Goal: Transaction & Acquisition: Obtain resource

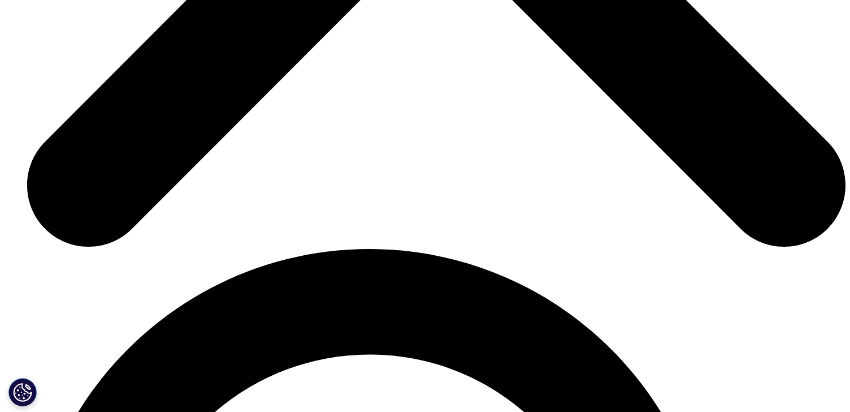
scroll to position [4300, 0]
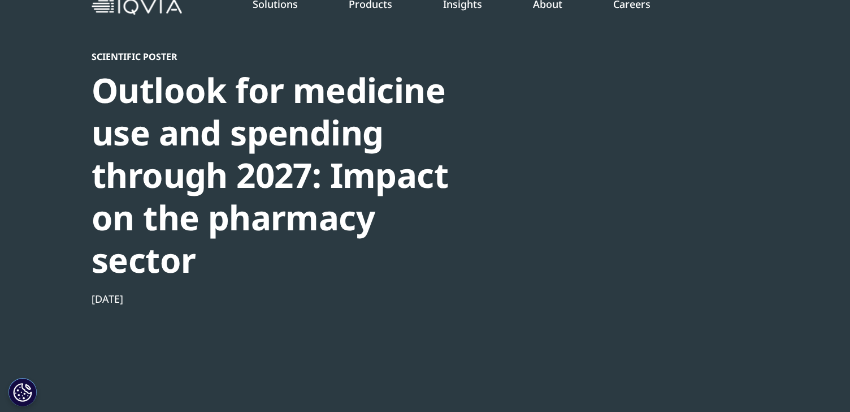
scroll to position [45, 0]
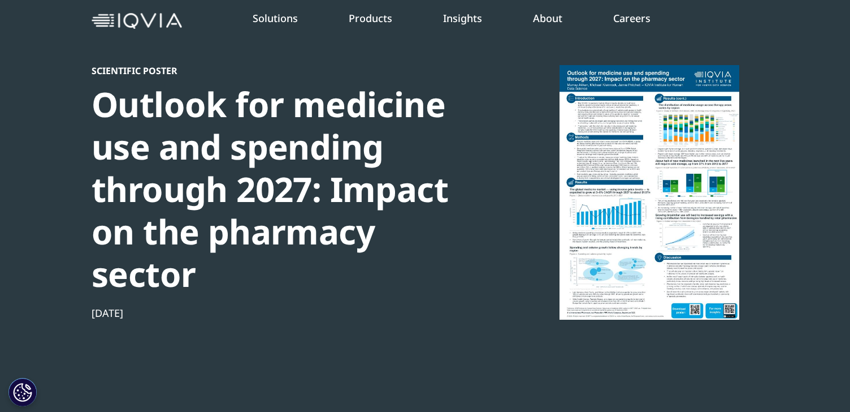
click at [605, 179] on div at bounding box center [649, 192] width 218 height 254
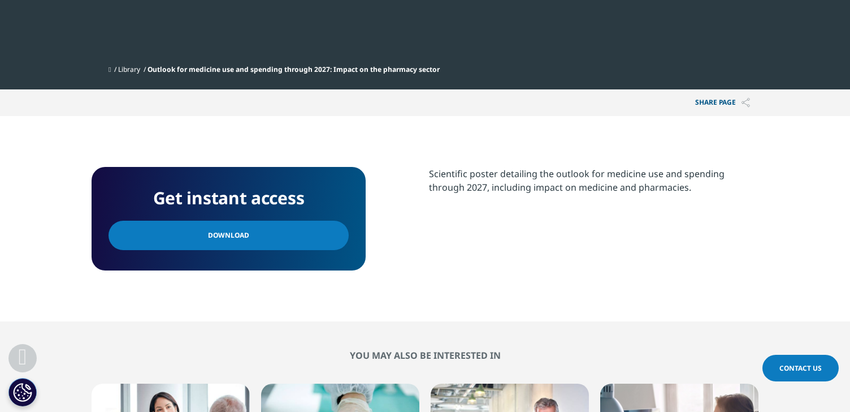
scroll to position [423, 0]
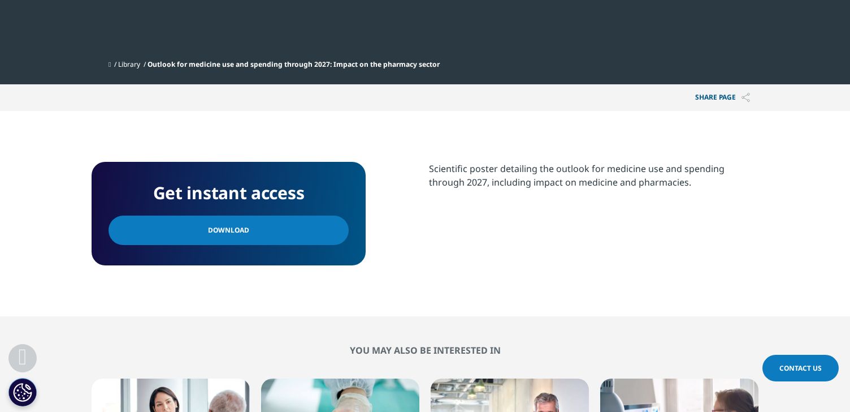
click at [228, 238] on link "Download" at bounding box center [229, 229] width 240 height 29
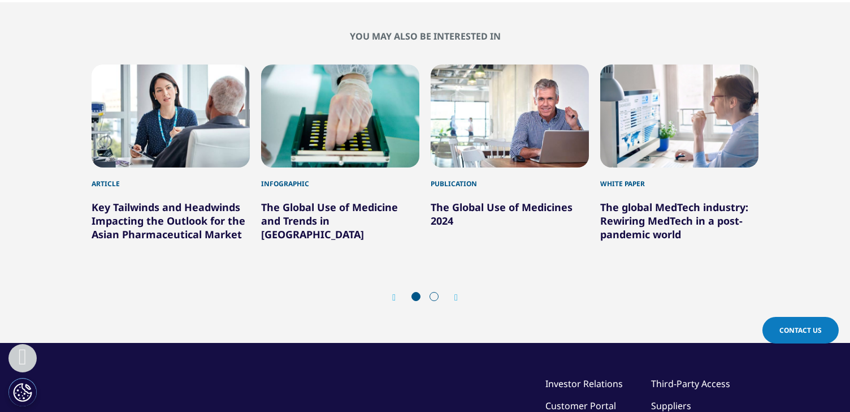
scroll to position [740, 0]
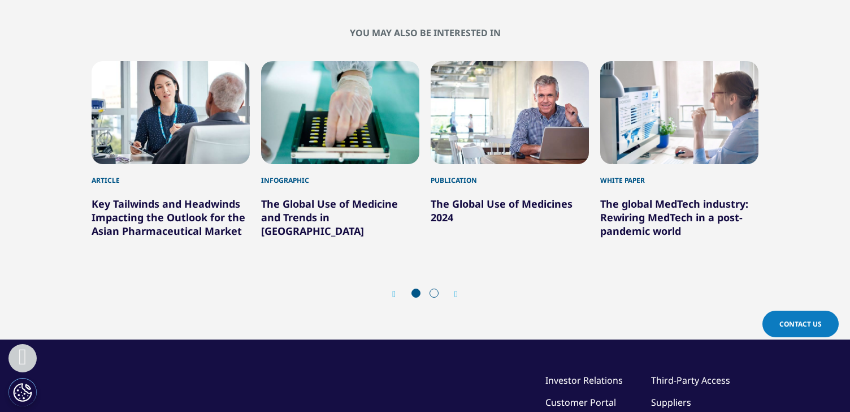
click at [483, 131] on div "3 / 6" at bounding box center [510, 112] width 158 height 103
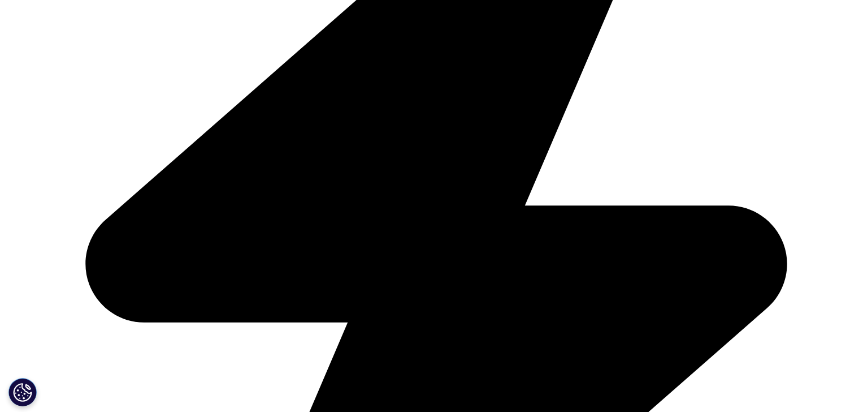
scroll to position [475, 0]
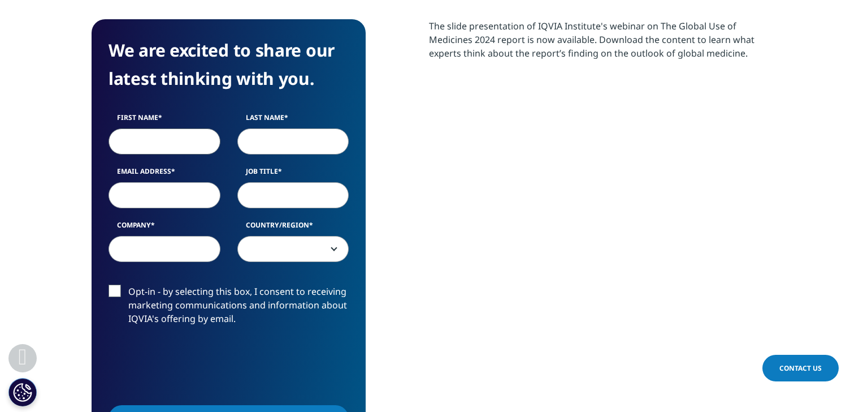
click at [146, 142] on input "First Name" at bounding box center [165, 141] width 112 height 26
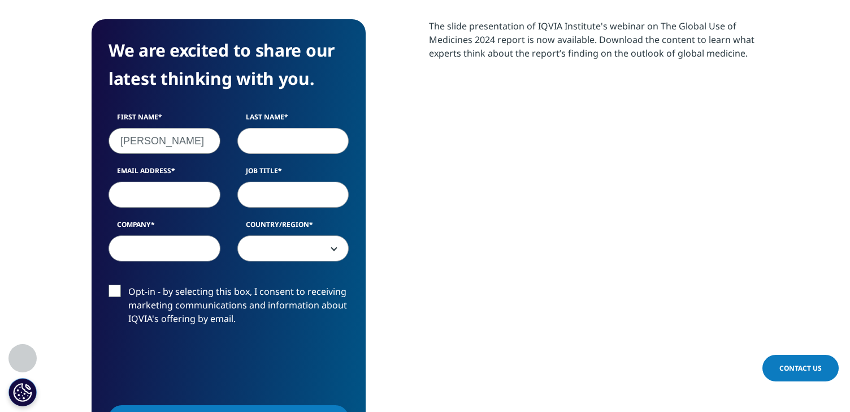
type input "Rafael"
click at [283, 142] on input "Last Name" at bounding box center [293, 141] width 112 height 26
type input "Garcia"
click at [194, 200] on input "Email Address" at bounding box center [165, 194] width 112 height 26
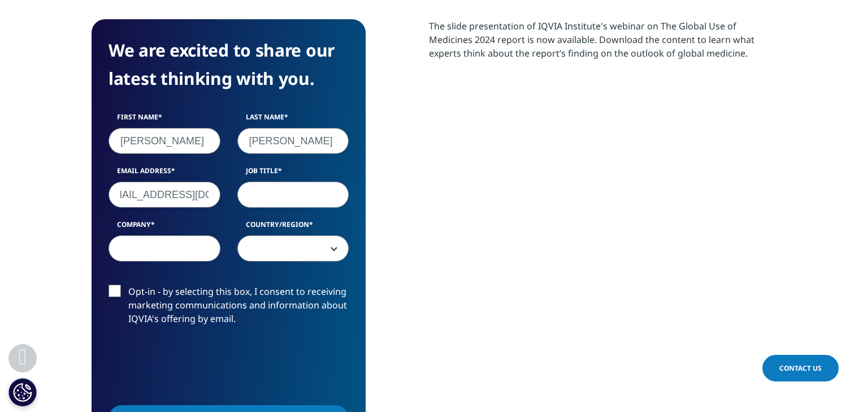
type input "prgarc@medix.com.mx"
click at [287, 188] on input "Job Title" at bounding box center [293, 194] width 112 height 26
type input "Marketing Manager"
click at [178, 244] on input "Company" at bounding box center [165, 248] width 112 height 26
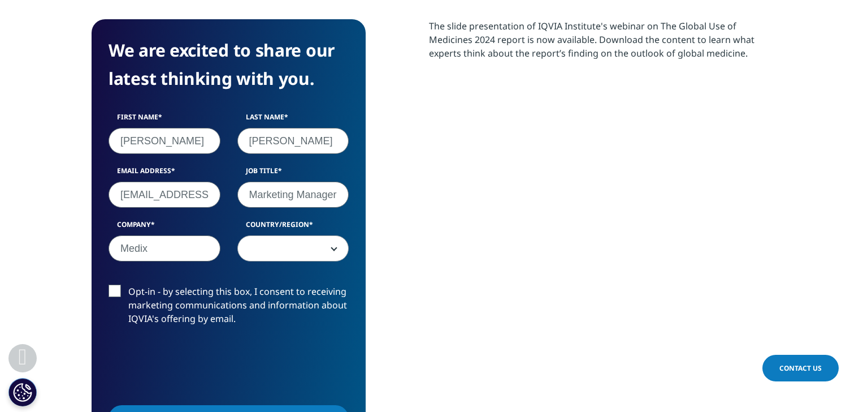
type input "MEDIX"
select select "[GEOGRAPHIC_DATA]"
click at [118, 291] on label "Opt-in - by selecting this box, I consent to receiving marketing communications…" at bounding box center [229, 307] width 240 height 47
click at [128, 284] on input "Opt-in - by selecting this box, I consent to receiving marketing communications…" at bounding box center [128, 284] width 0 height 0
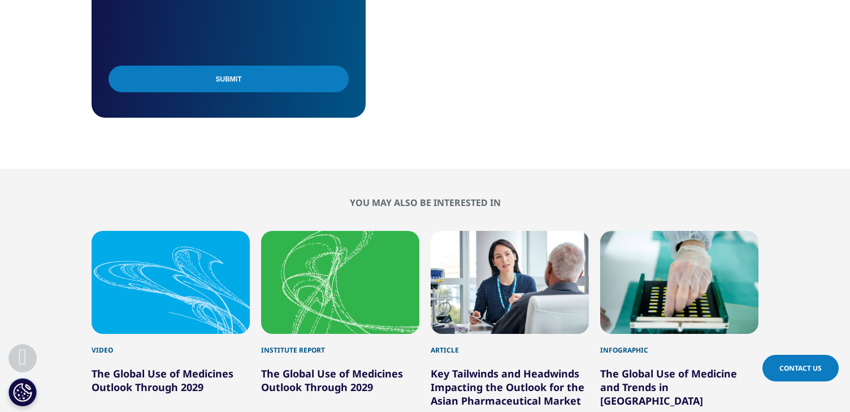
scroll to position [695, 0]
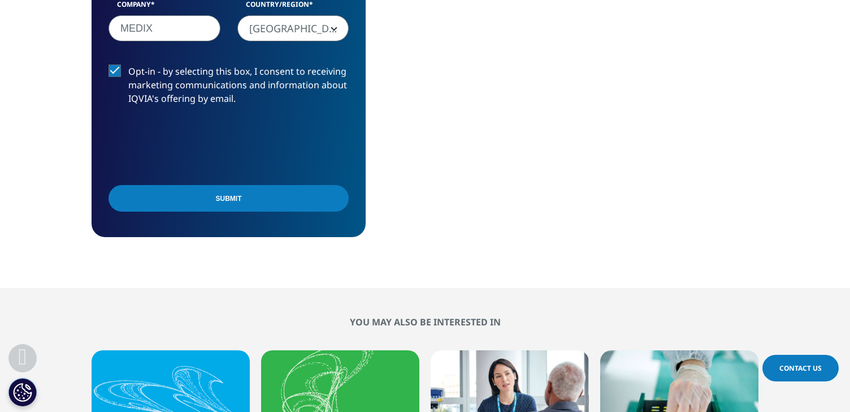
click at [237, 198] on input "Submit" at bounding box center [229, 198] width 240 height 27
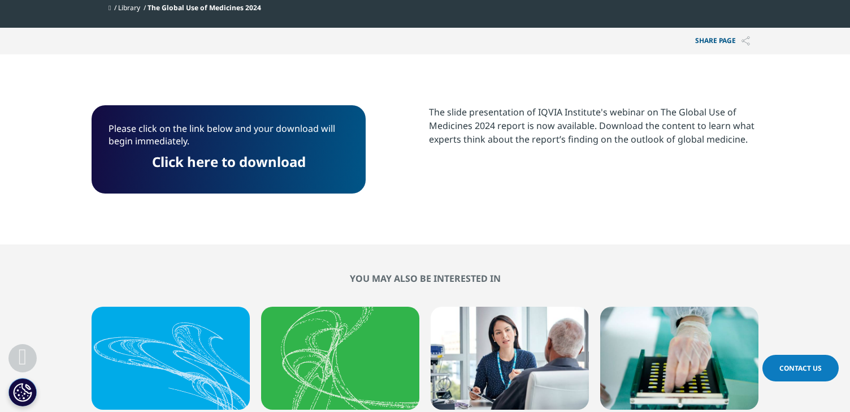
scroll to position [285, 0]
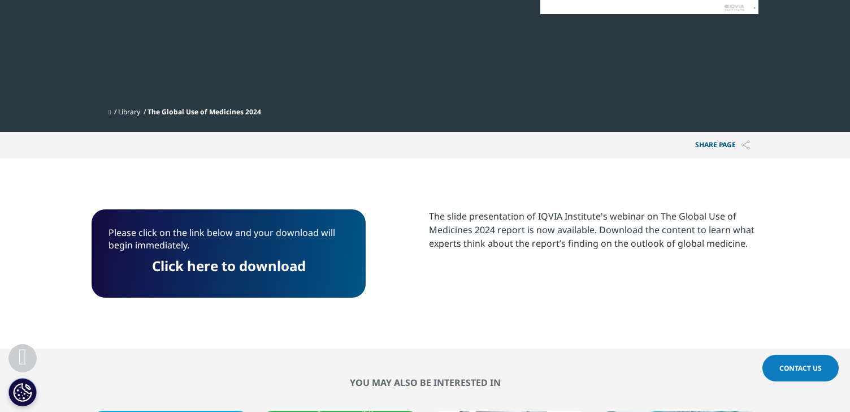
click at [233, 266] on link "Click here to download" at bounding box center [229, 265] width 154 height 19
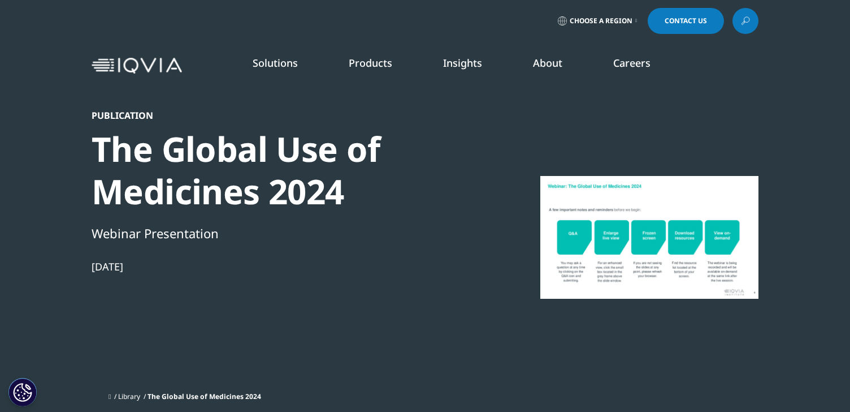
scroll to position [0, 0]
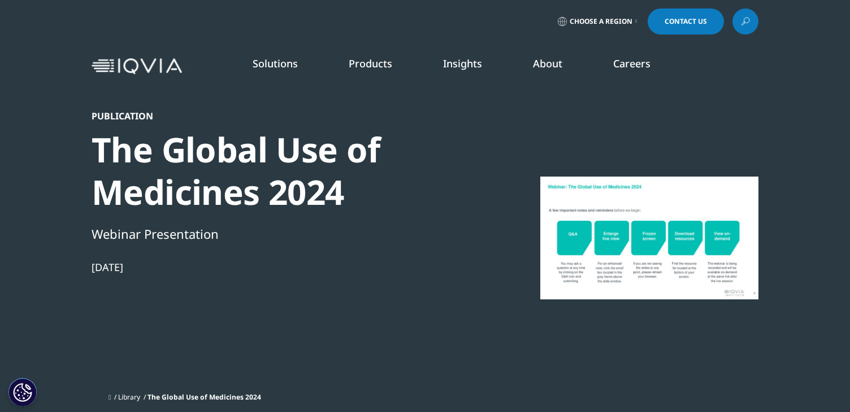
click at [631, 22] on link "Choose a Region" at bounding box center [598, 21] width 84 height 26
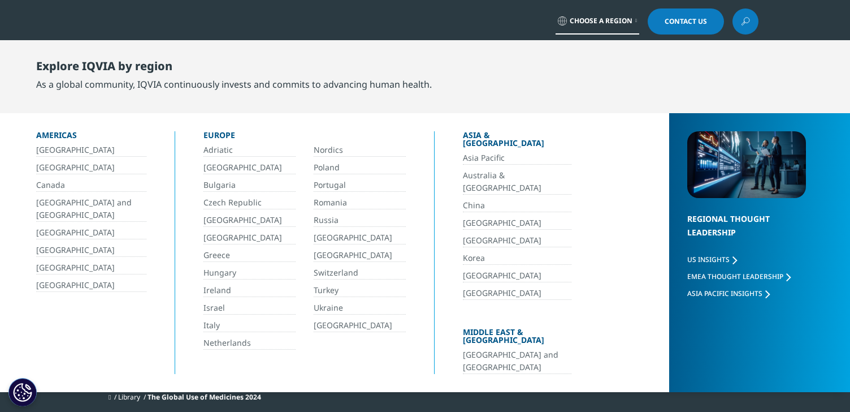
click at [53, 266] on link "[GEOGRAPHIC_DATA]" at bounding box center [91, 267] width 110 height 13
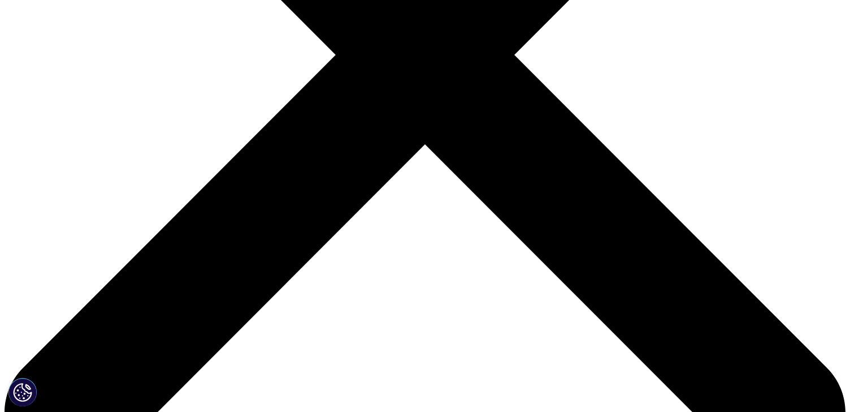
scroll to position [391, 0]
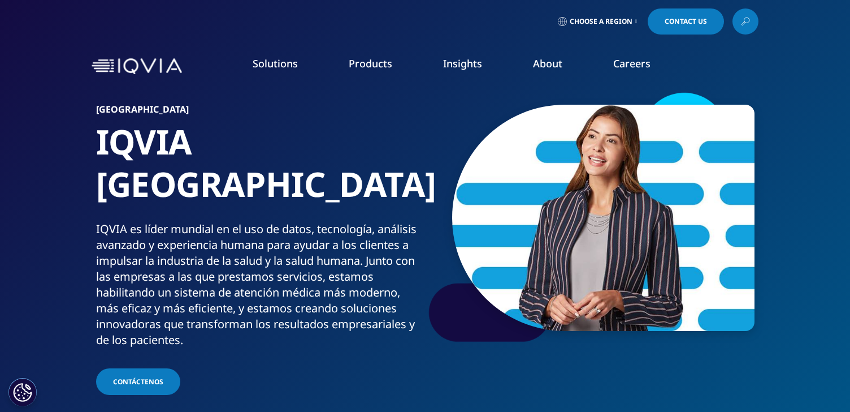
click at [237, 205] on link "SEE LATEST REPORTS" at bounding box center [283, 206] width 166 height 10
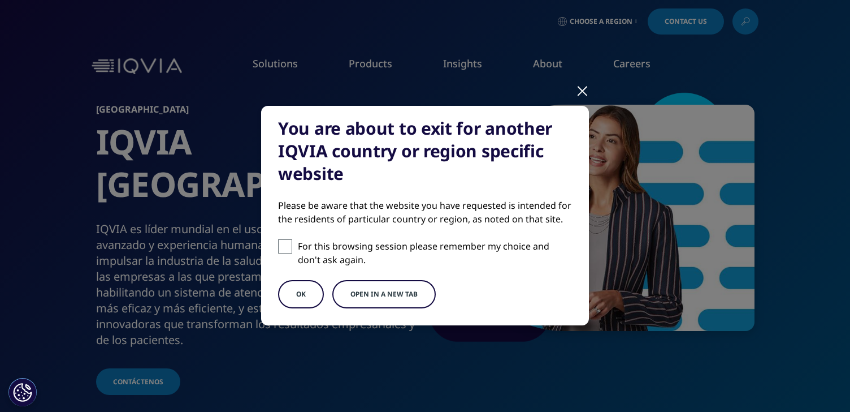
click at [580, 90] on div at bounding box center [582, 90] width 13 height 31
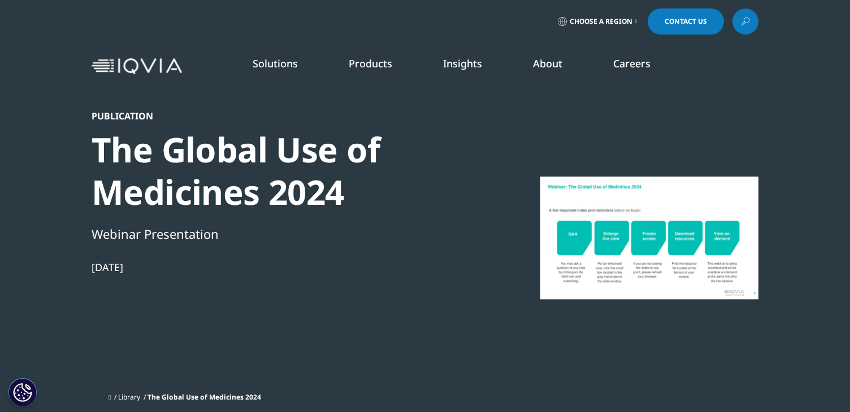
click at [798, 56] on div "Solutions quick find a capability Clear Search Loading SOLUTIONS Research & Dev…" at bounding box center [425, 66] width 850 height 53
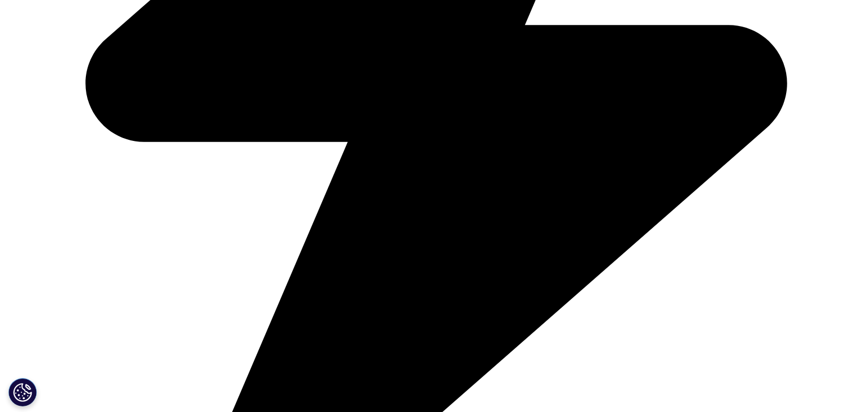
scroll to position [664, 0]
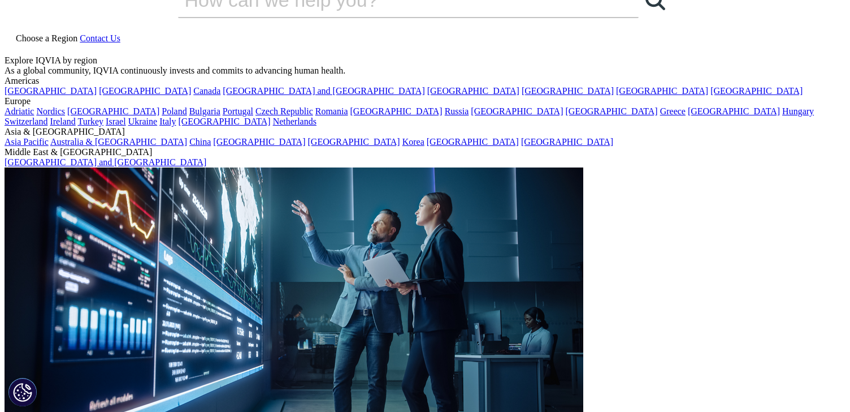
scroll to position [0, 0]
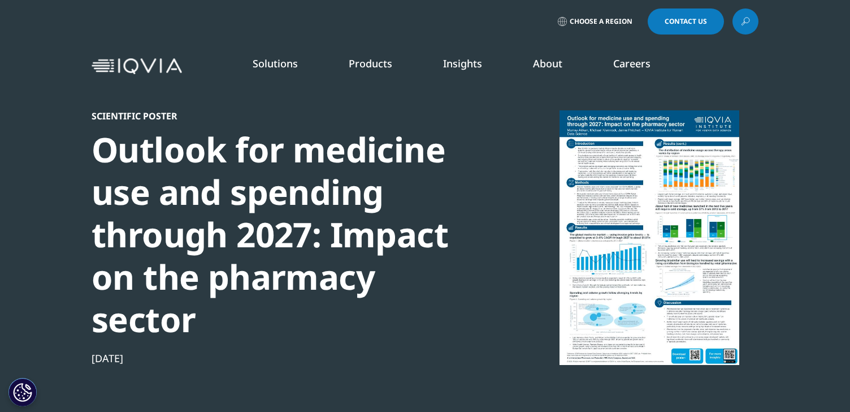
click at [743, 19] on icon at bounding box center [745, 21] width 9 height 15
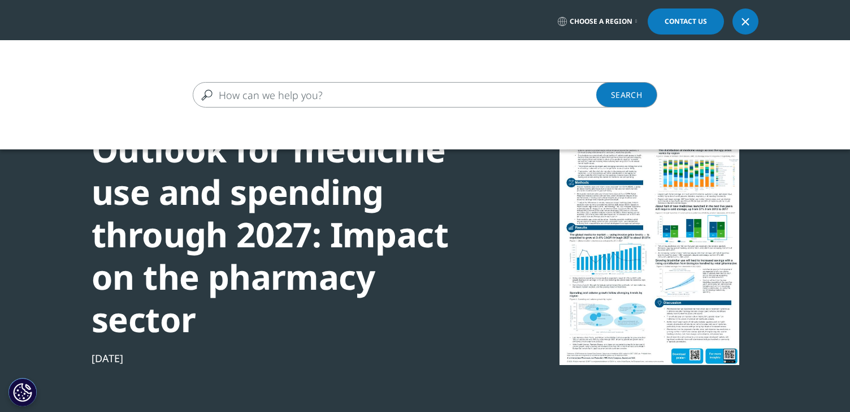
click at [395, 97] on input "Search" at bounding box center [409, 94] width 432 height 25
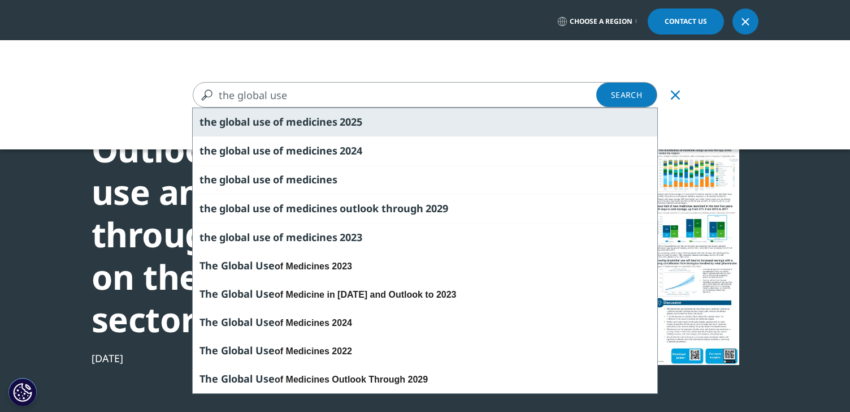
type input "the global use"
click at [298, 119] on span "medicines" at bounding box center [311, 122] width 51 height 14
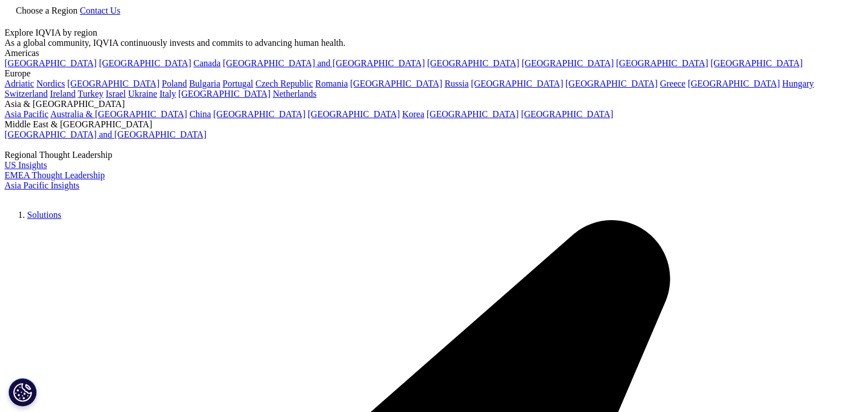
type input "the global use of medicines 2025"
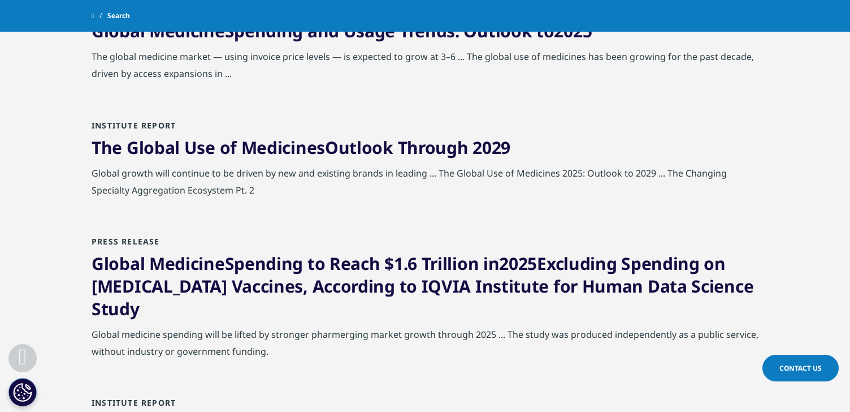
scroll to position [552, 0]
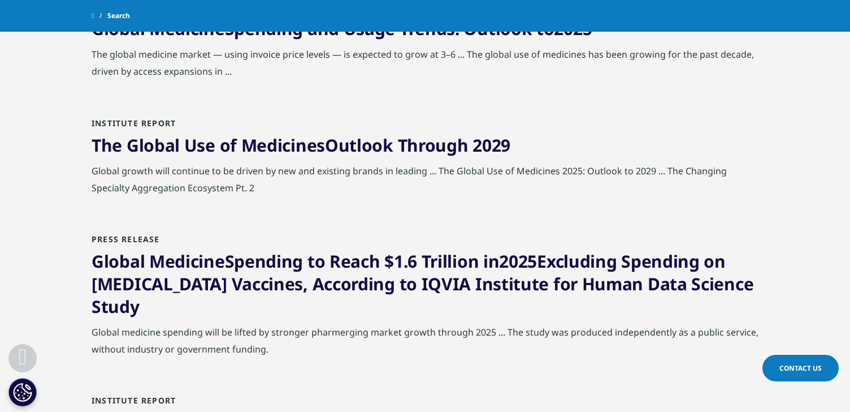
click at [318, 146] on span "Medicines" at bounding box center [283, 144] width 84 height 23
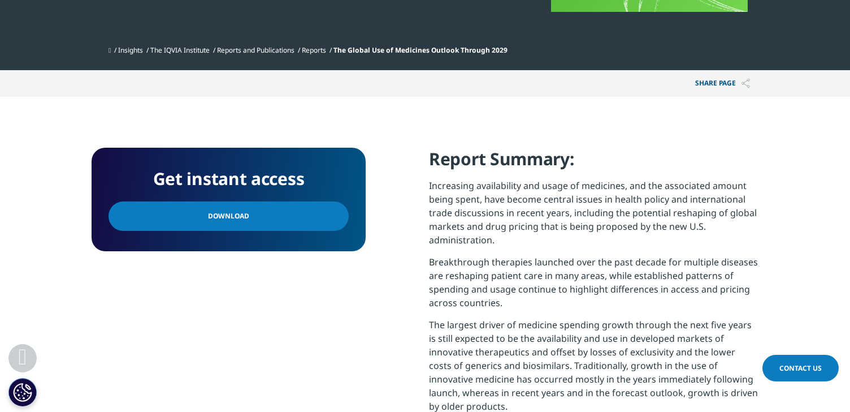
scroll to position [407, 0]
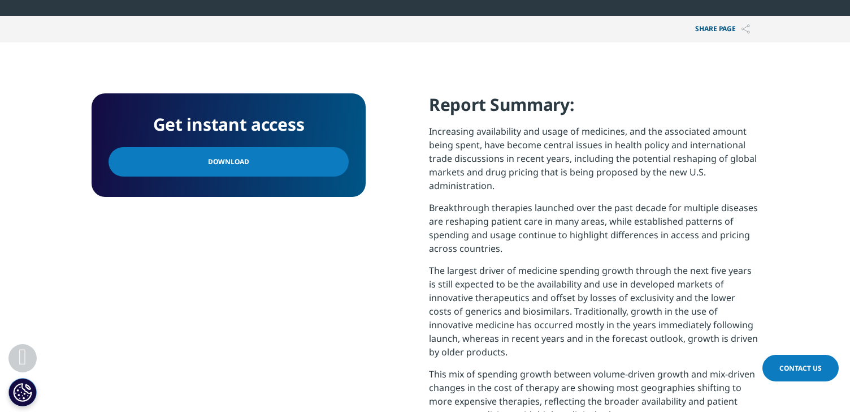
click at [239, 161] on span "Download" at bounding box center [228, 161] width 41 height 12
